Goal: Browse casually

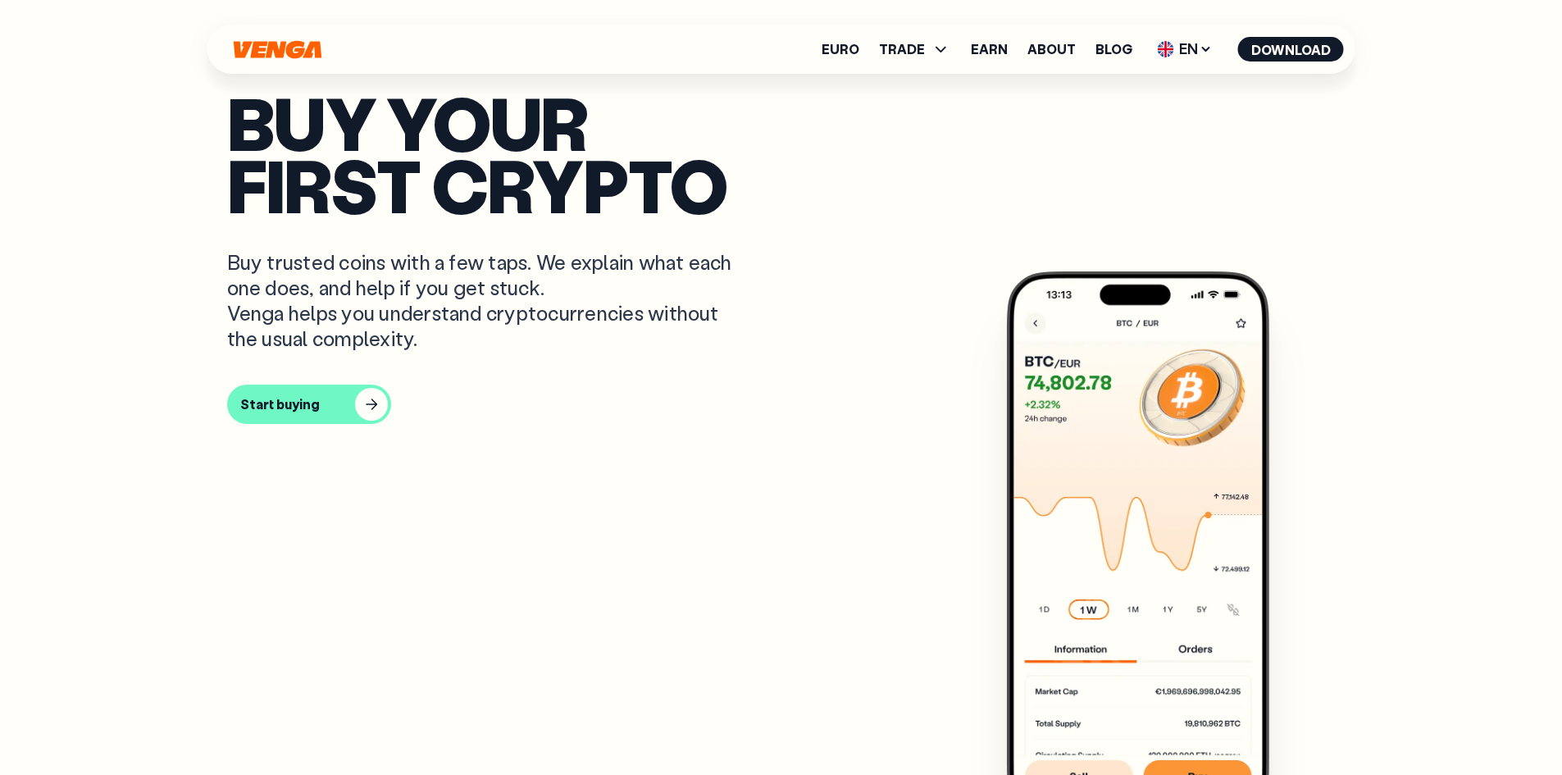
scroll to position [820, 0]
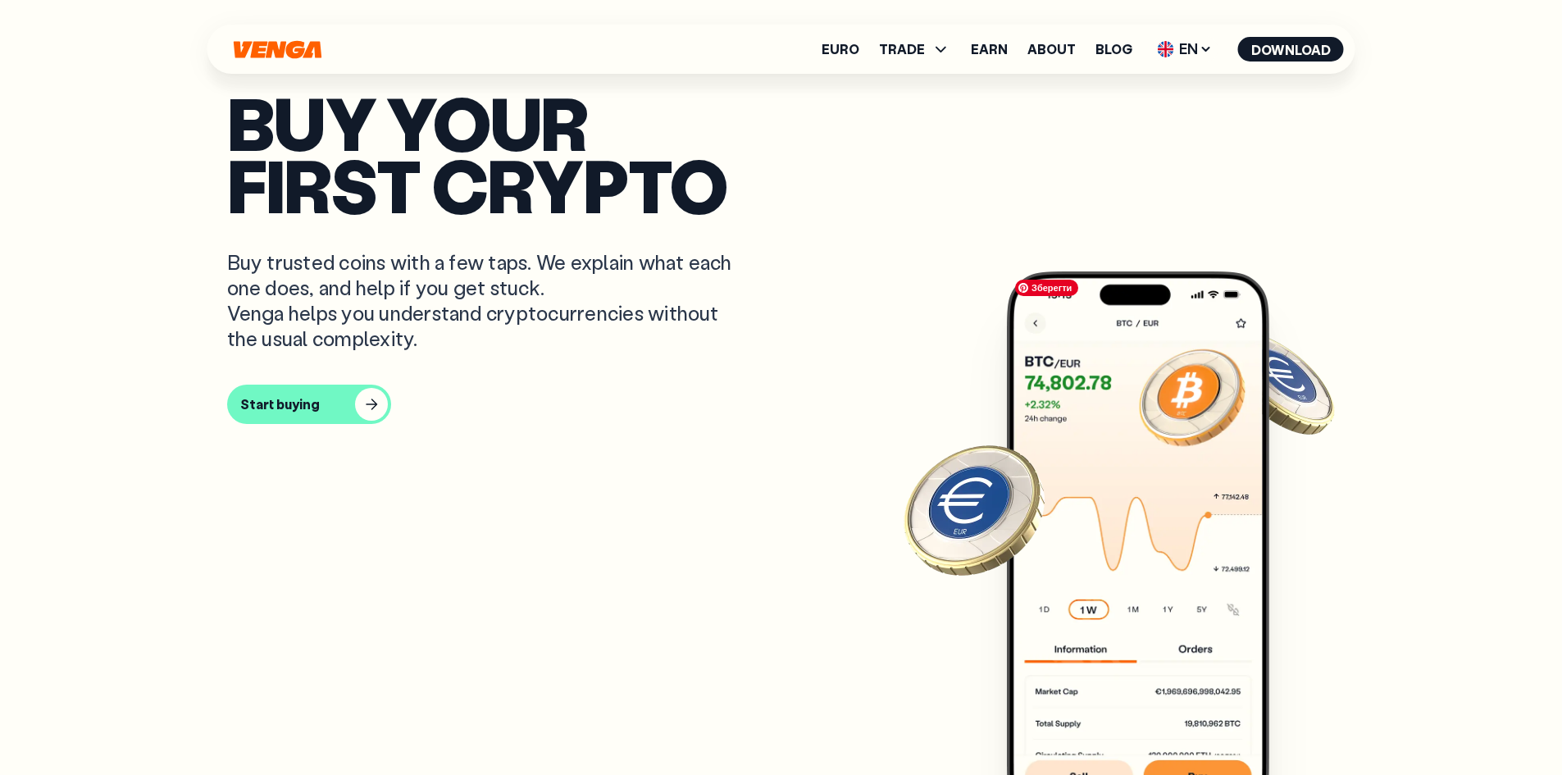
click at [1255, 426] on img at bounding box center [1138, 545] width 262 height 549
click at [1184, 439] on img at bounding box center [1138, 545] width 262 height 549
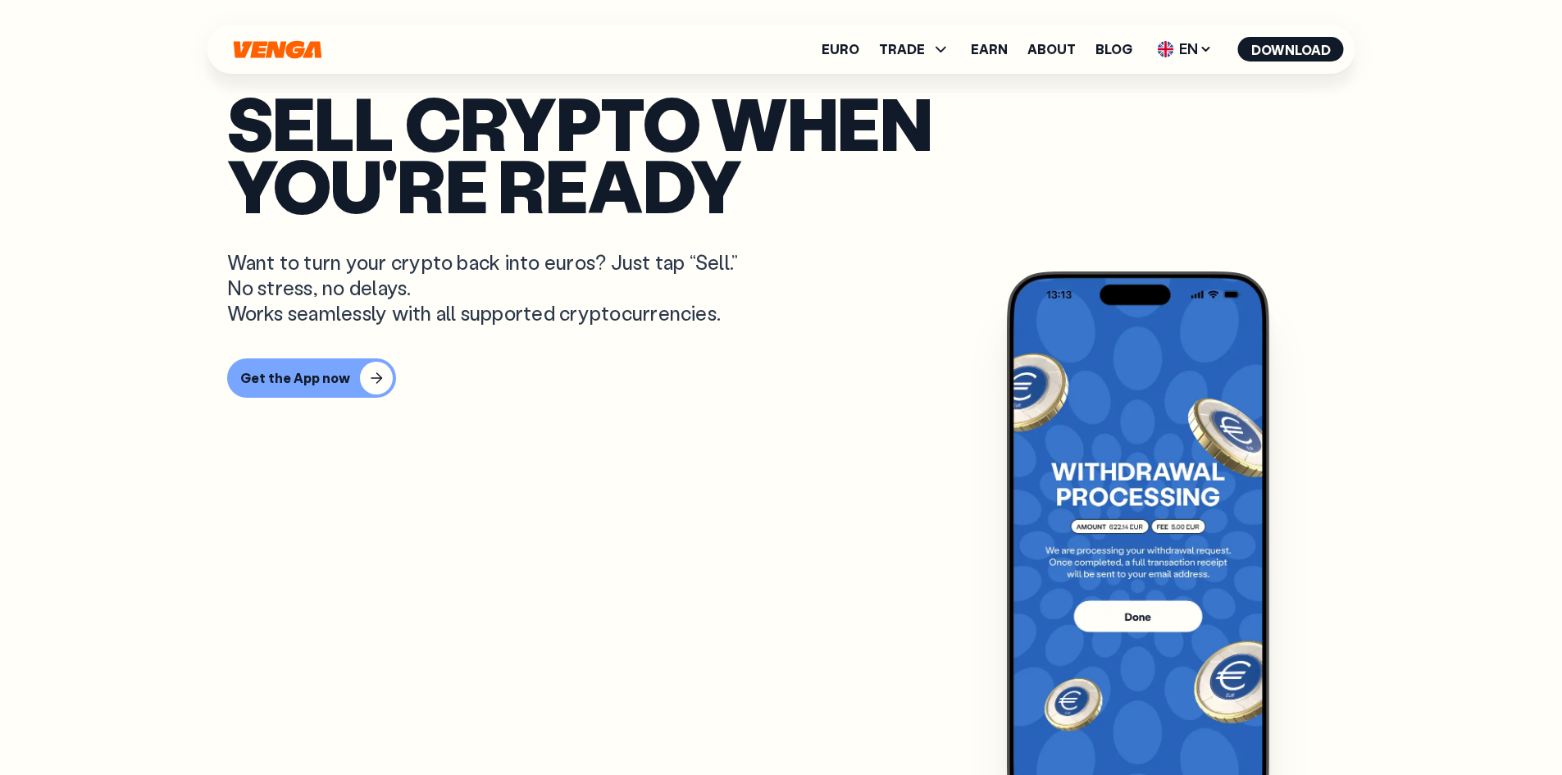
scroll to position [984, 0]
click at [1333, 525] on article "Sell crypto when you're ready Want to turn your crypto back into euros? Just ta…" at bounding box center [781, 420] width 1109 height 658
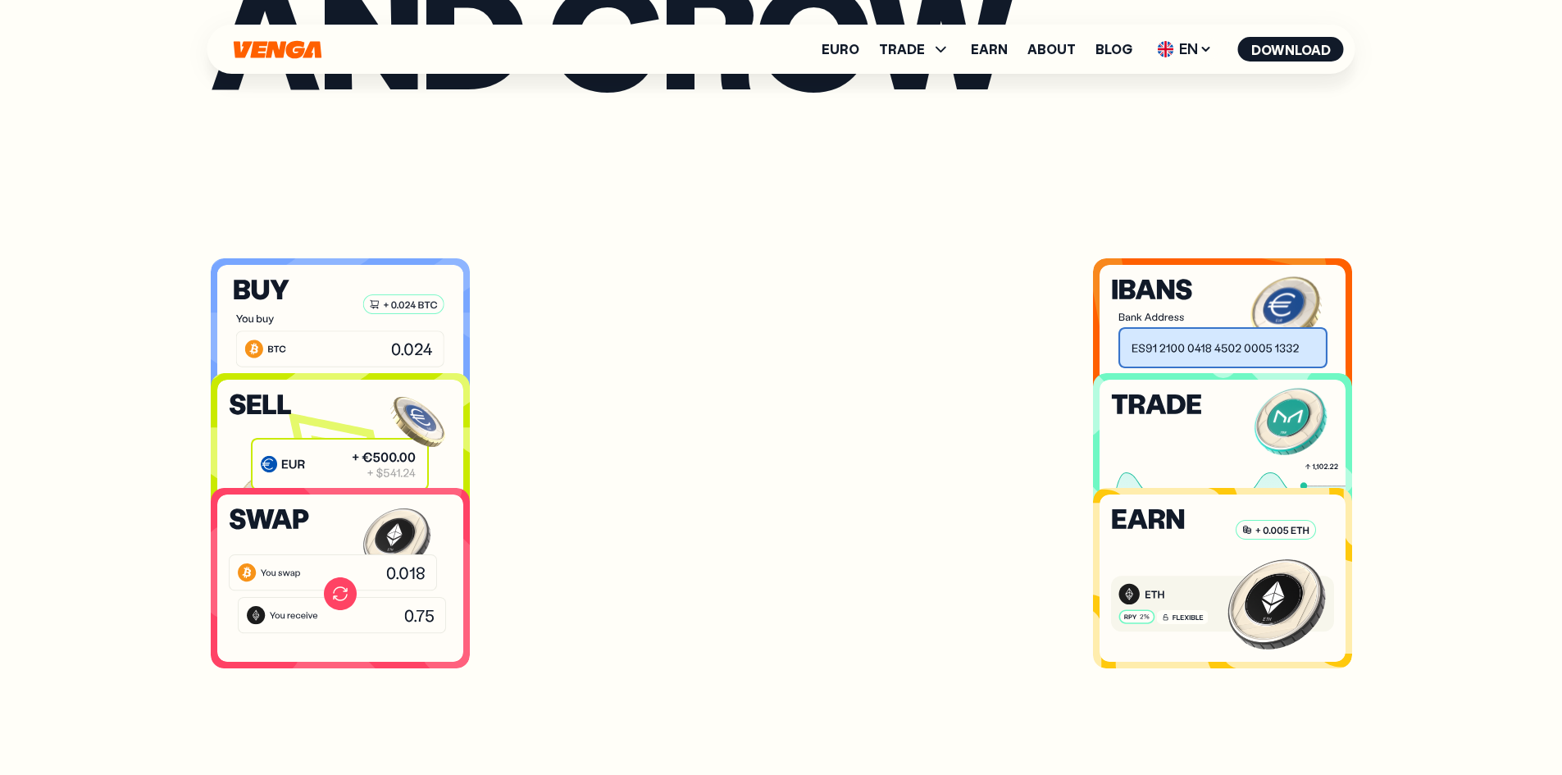
scroll to position [3280, 0]
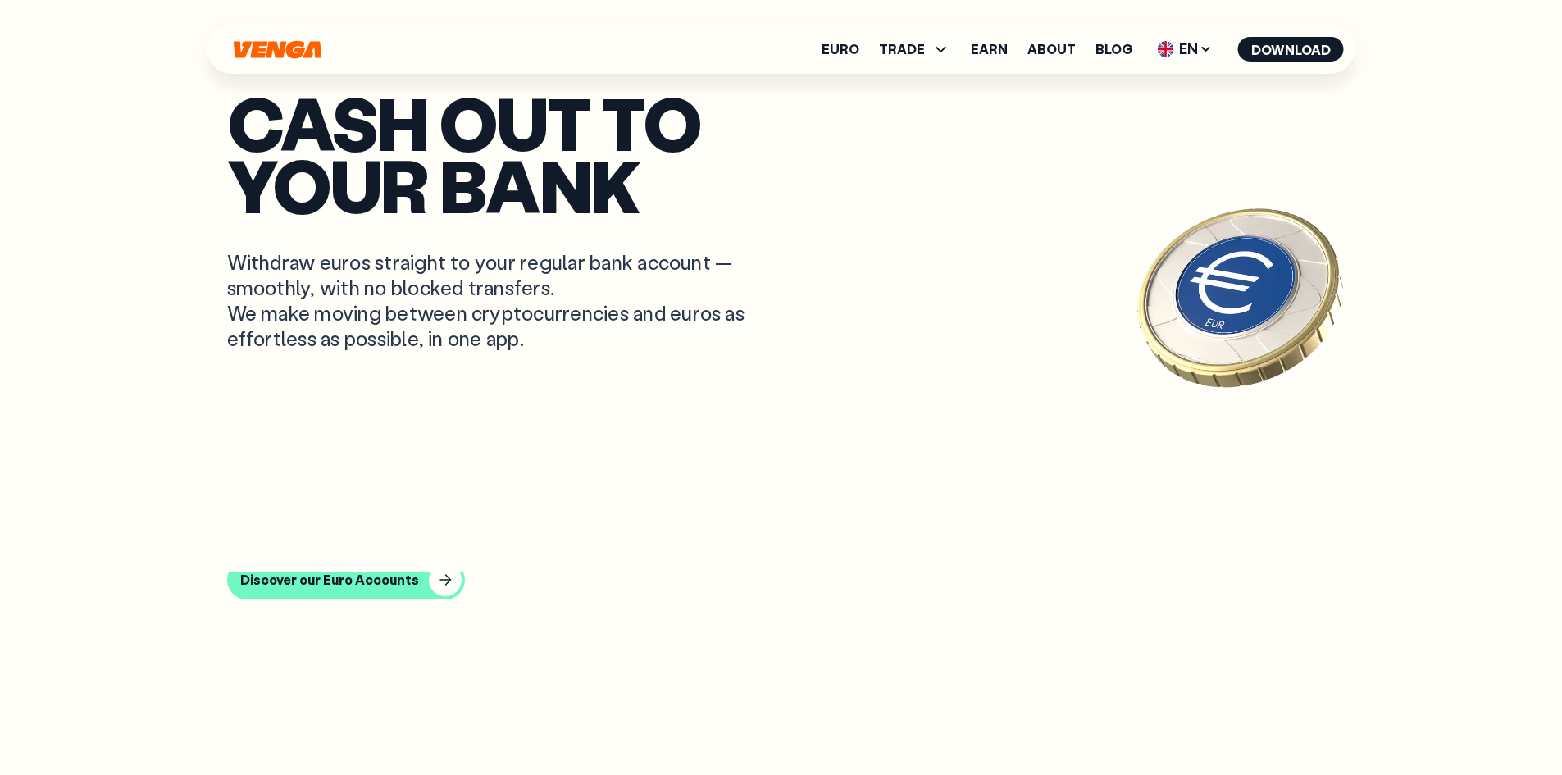
scroll to position [3280, 0]
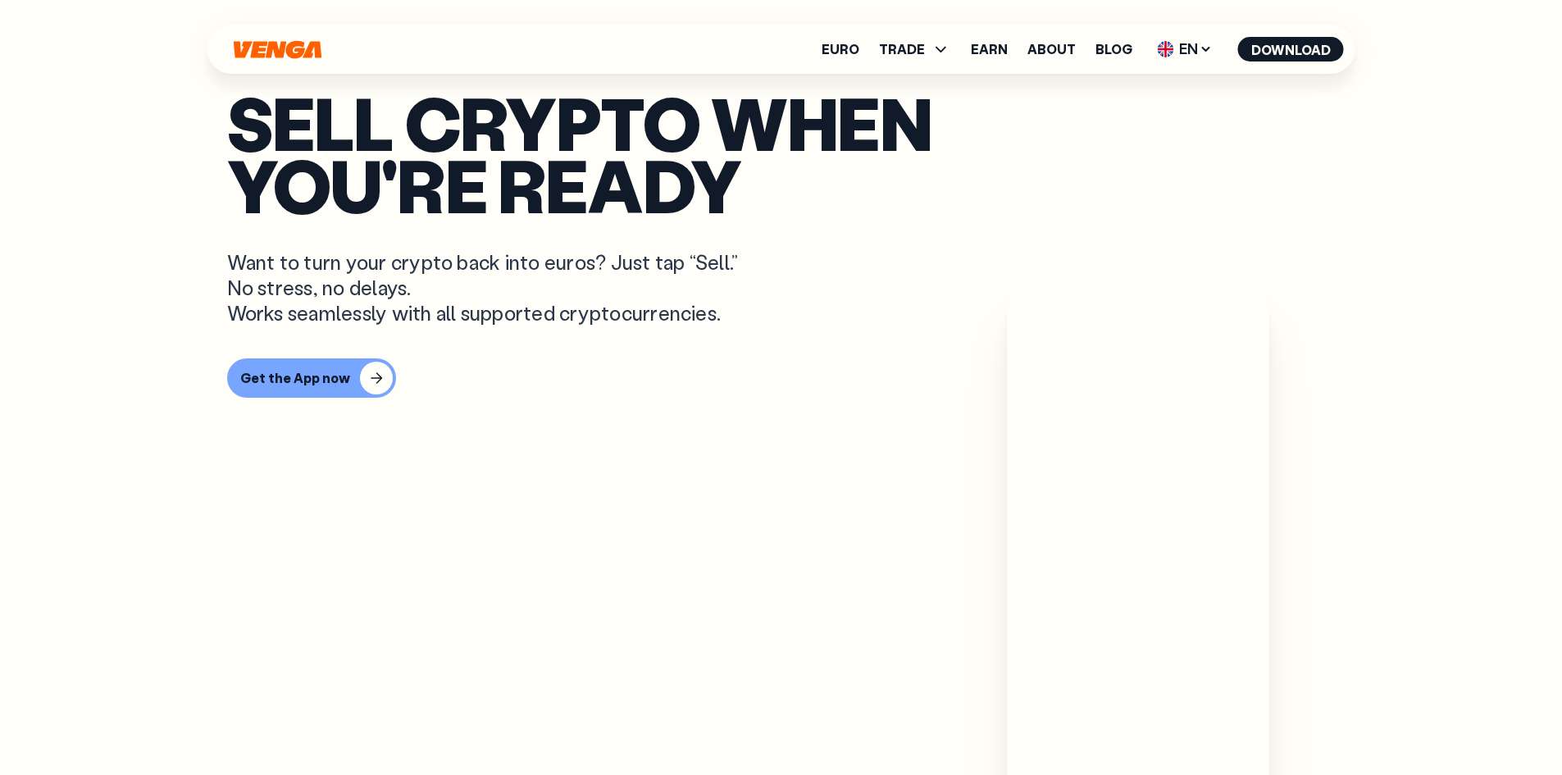
scroll to position [984, 0]
